Goal: Obtain resource: Download file/media

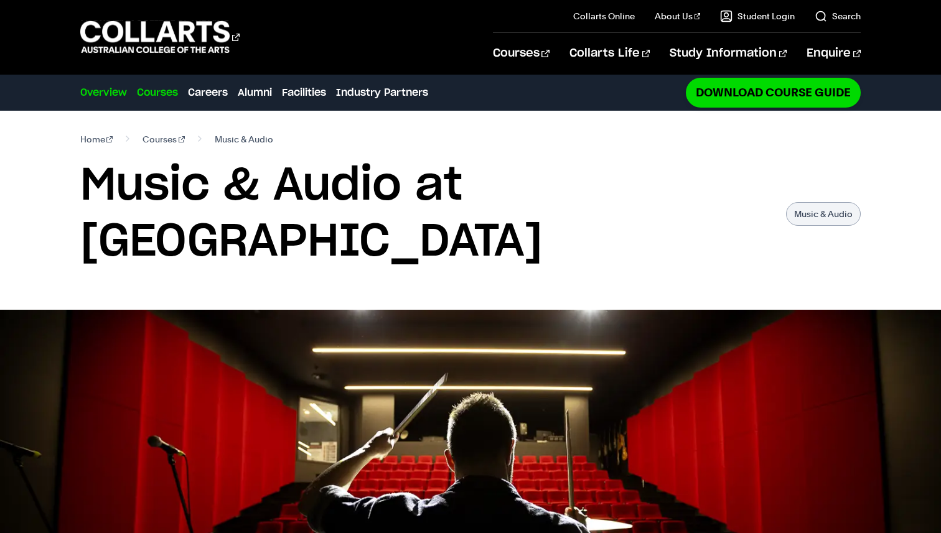
click at [157, 89] on link "Courses" at bounding box center [157, 92] width 41 height 15
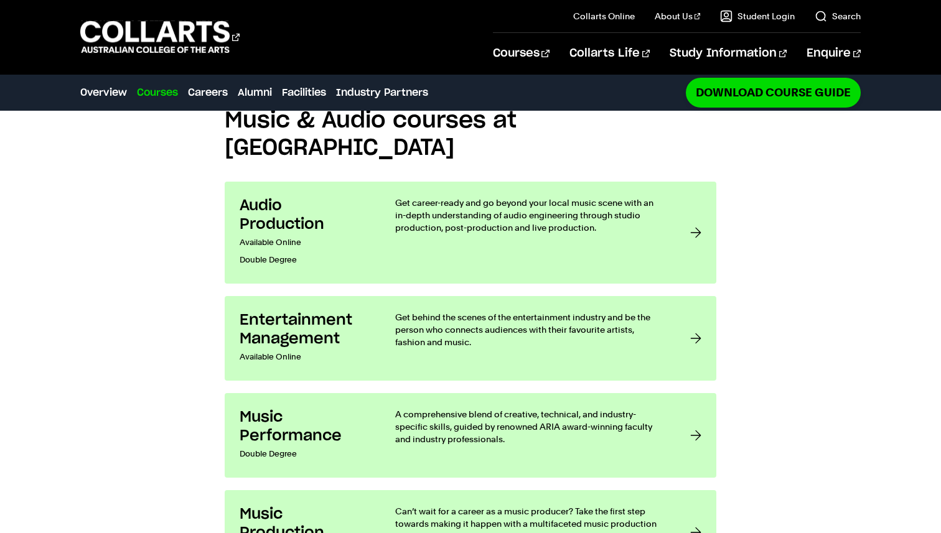
scroll to position [977, 0]
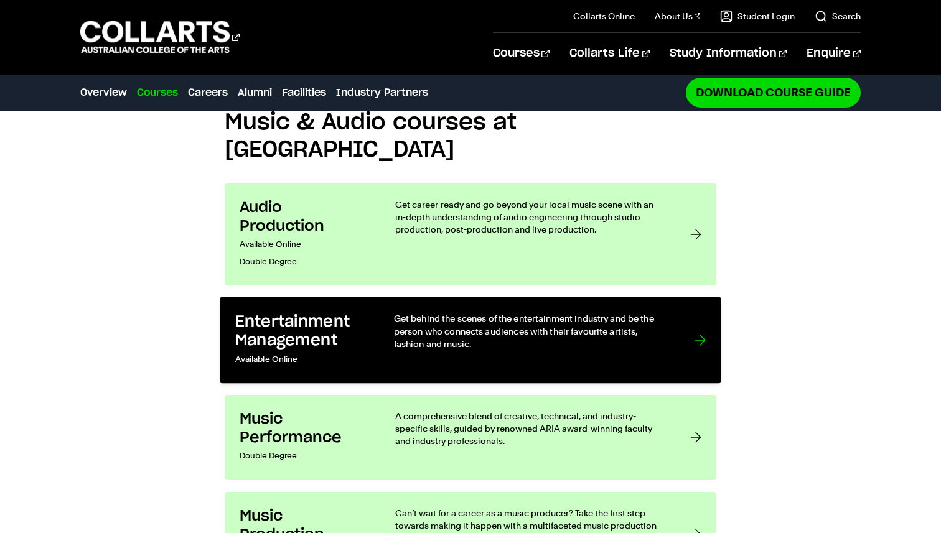
click at [484, 312] on p "Get behind the scenes of the entertainment industry and be the person who conne…" at bounding box center [532, 331] width 276 height 38
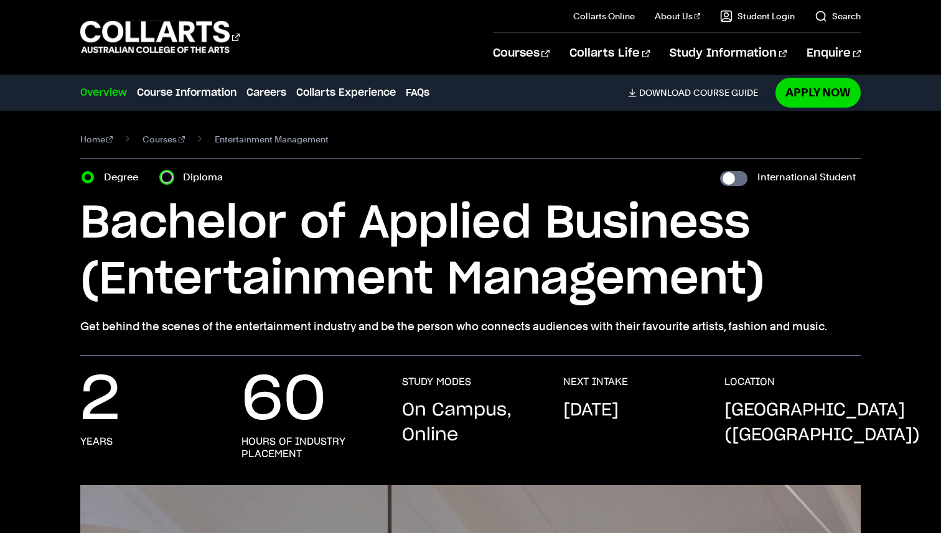
click at [169, 177] on input "Diploma" at bounding box center [167, 177] width 12 height 12
radio input "true"
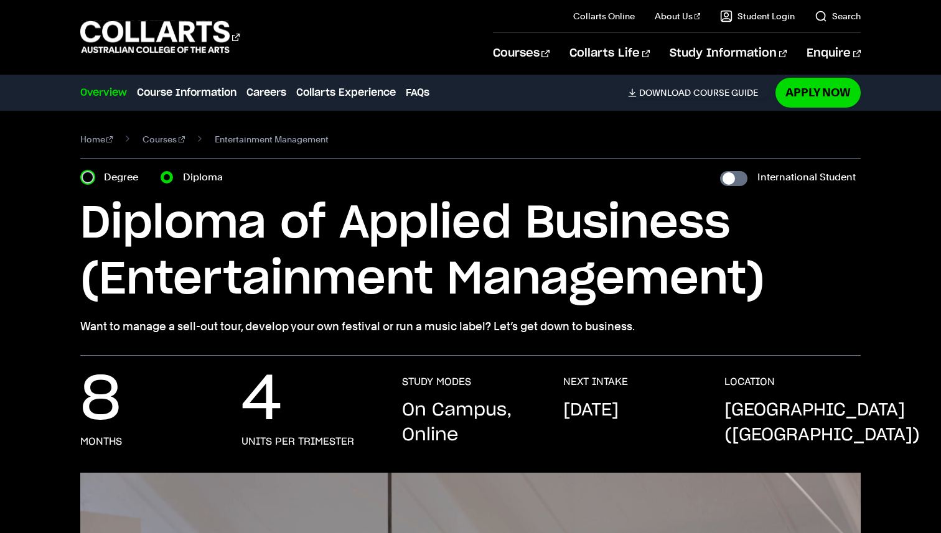
click at [85, 174] on input "Degree" at bounding box center [88, 177] width 12 height 12
radio input "true"
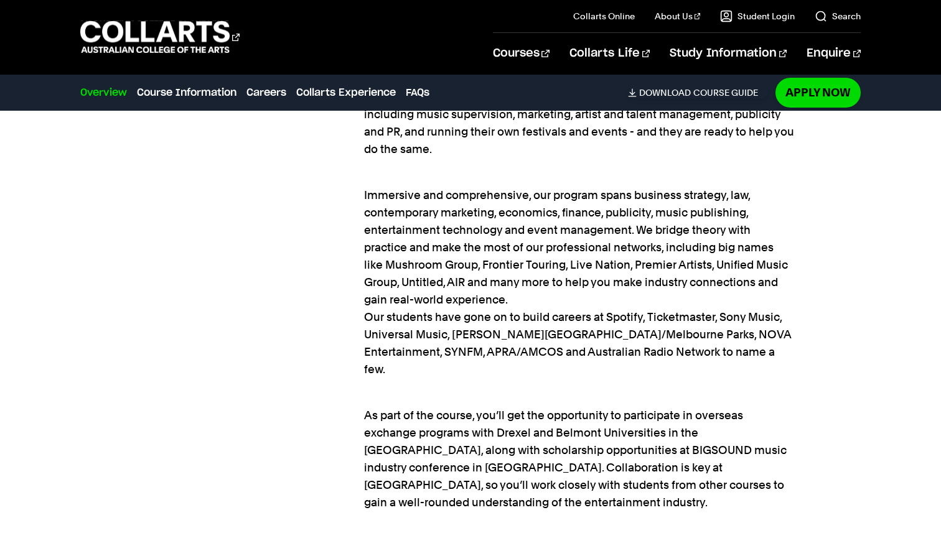
scroll to position [1314, 0]
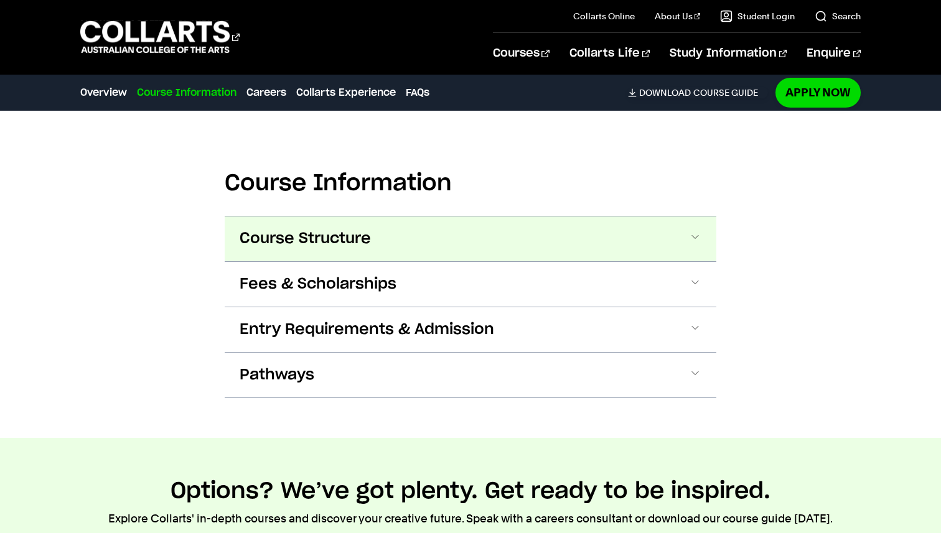
click at [308, 217] on button "Course Structure" at bounding box center [471, 239] width 492 height 45
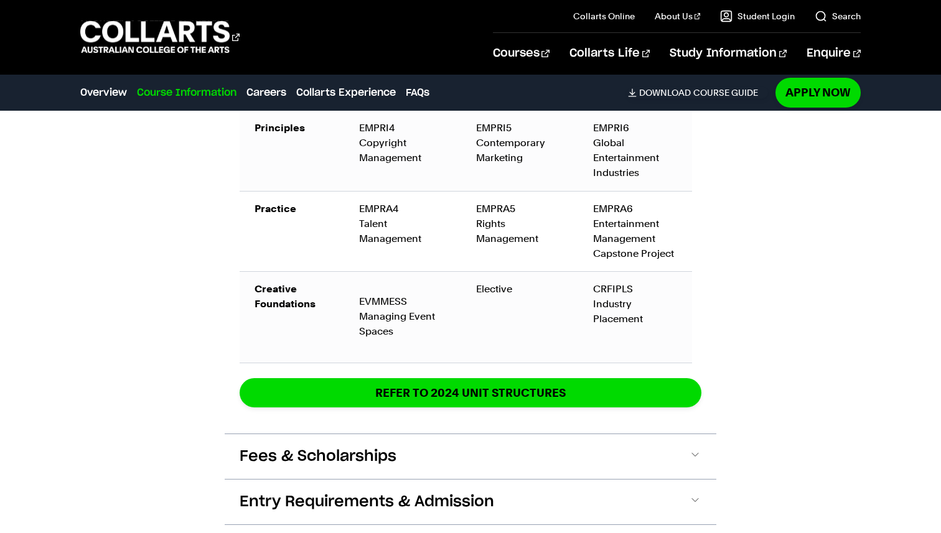
scroll to position [2642, 0]
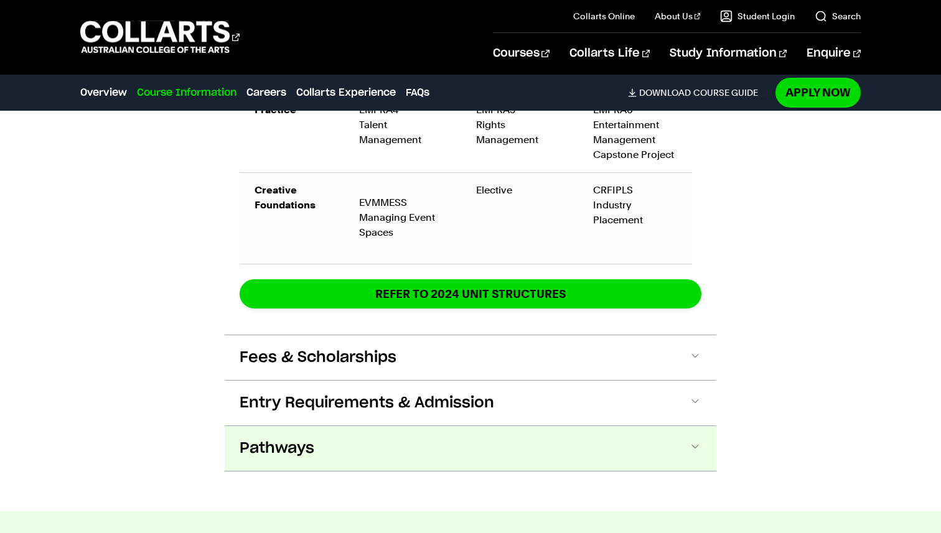
click at [290, 439] on span "Pathways" at bounding box center [277, 449] width 75 height 20
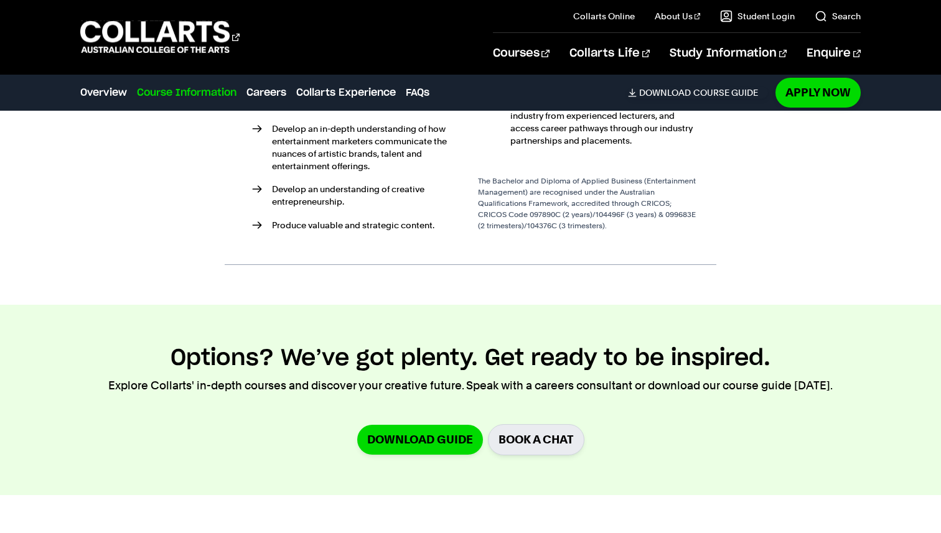
scroll to position [3183, 0]
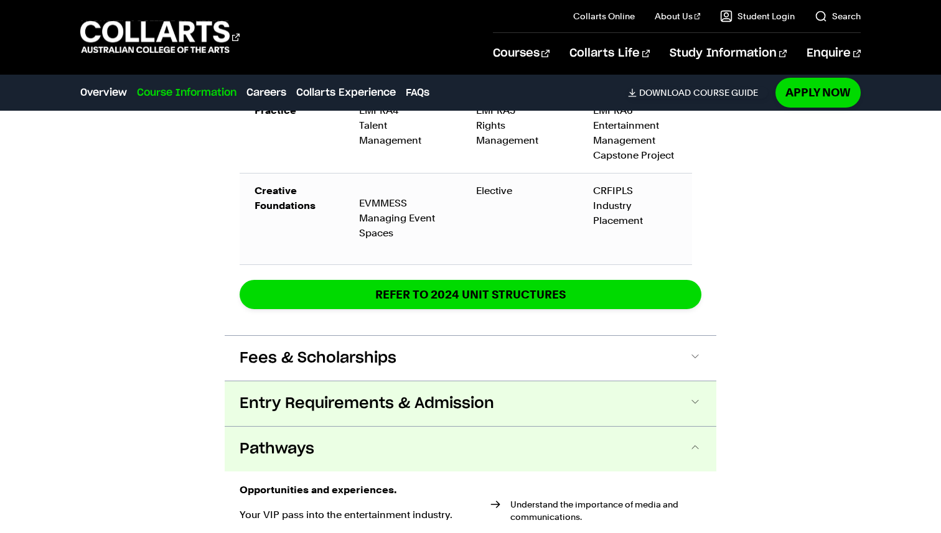
click at [294, 382] on button "Entry Requirements & Admission" at bounding box center [471, 404] width 492 height 45
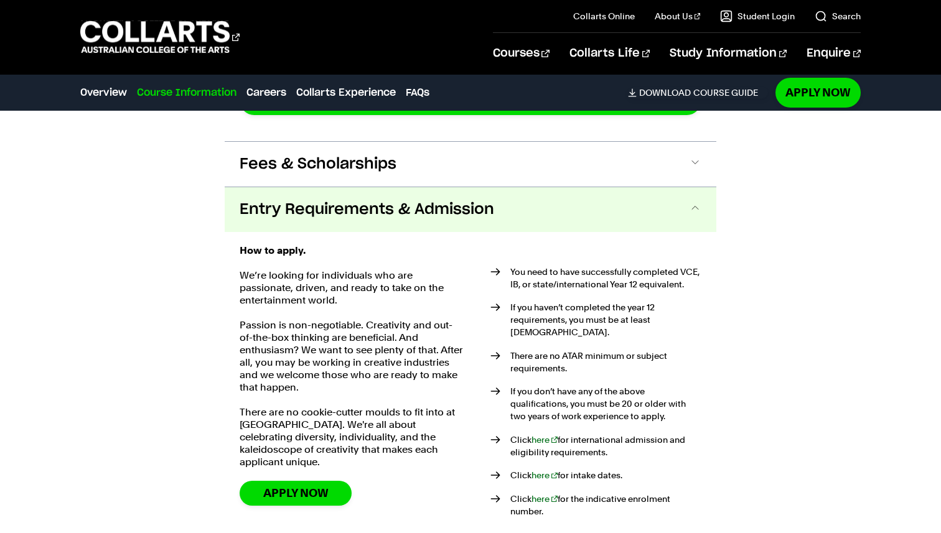
scroll to position [2876, 0]
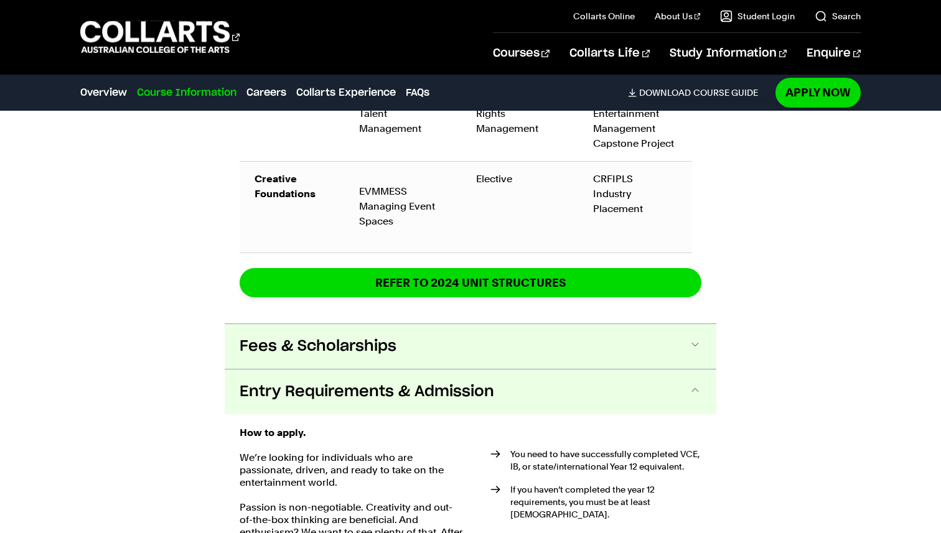
click at [289, 324] on button "Fees & Scholarships" at bounding box center [471, 346] width 492 height 45
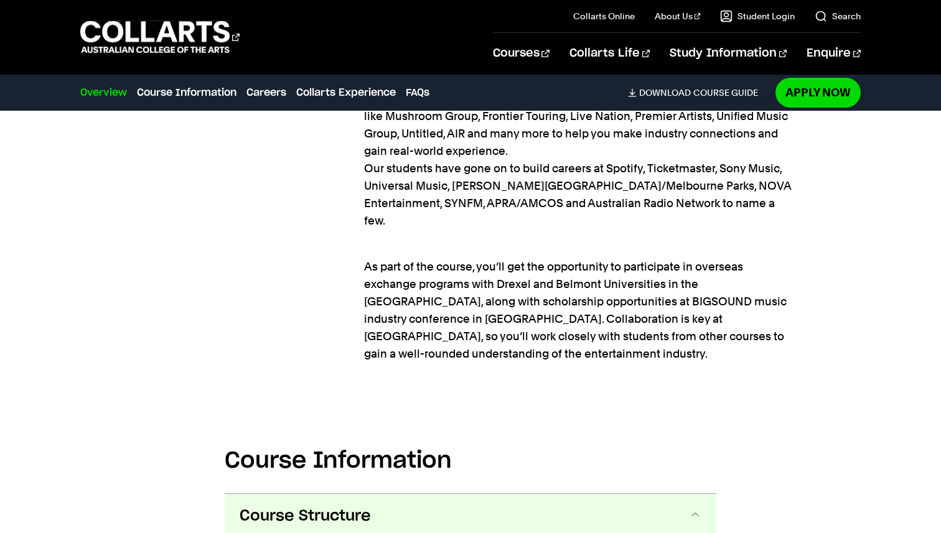
scroll to position [1407, 0]
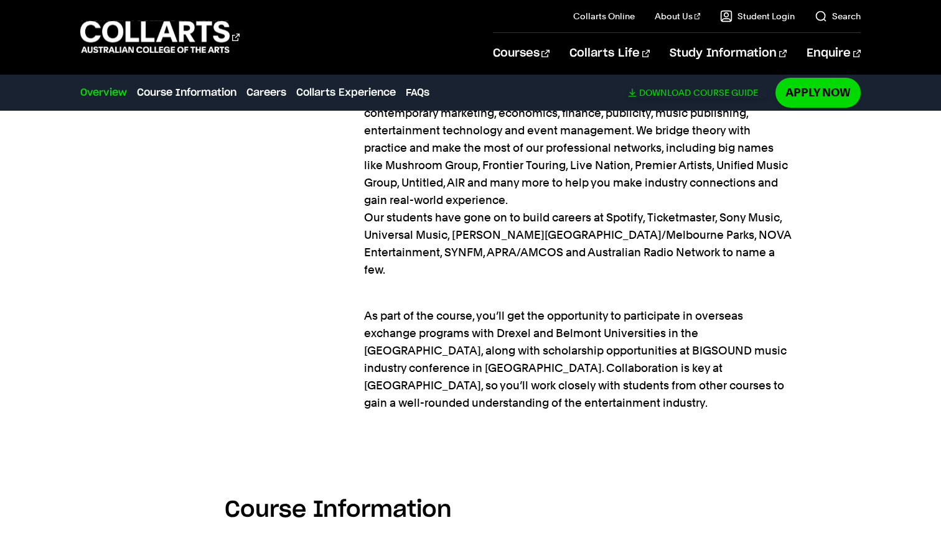
click at [673, 90] on span "Download" at bounding box center [665, 92] width 52 height 11
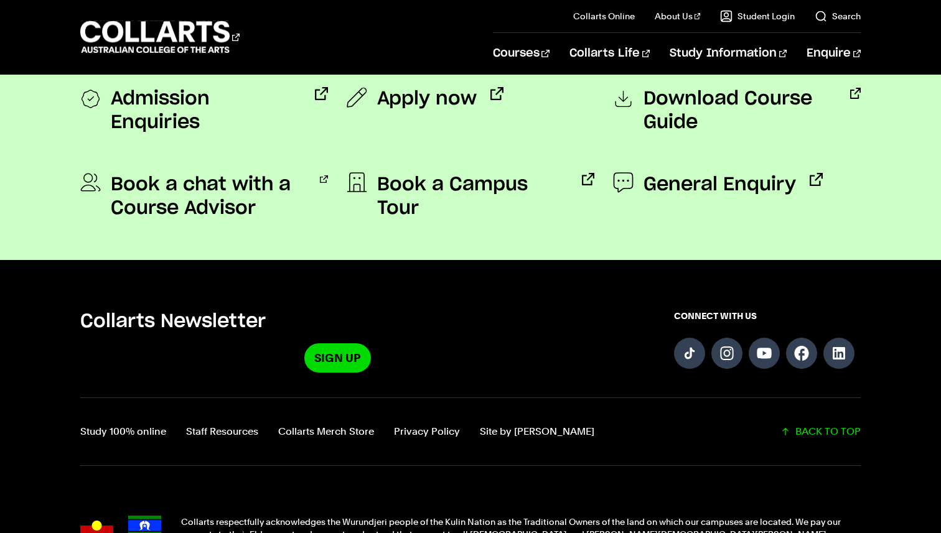
scroll to position [1194, 0]
